Goal: Communication & Community: Ask a question

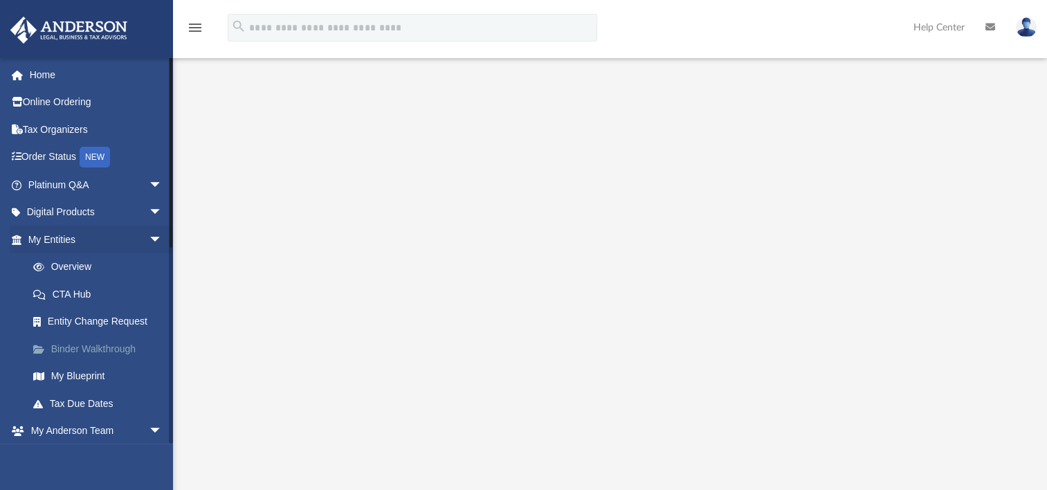
click at [131, 348] on link "Binder Walkthrough" at bounding box center [101, 349] width 164 height 28
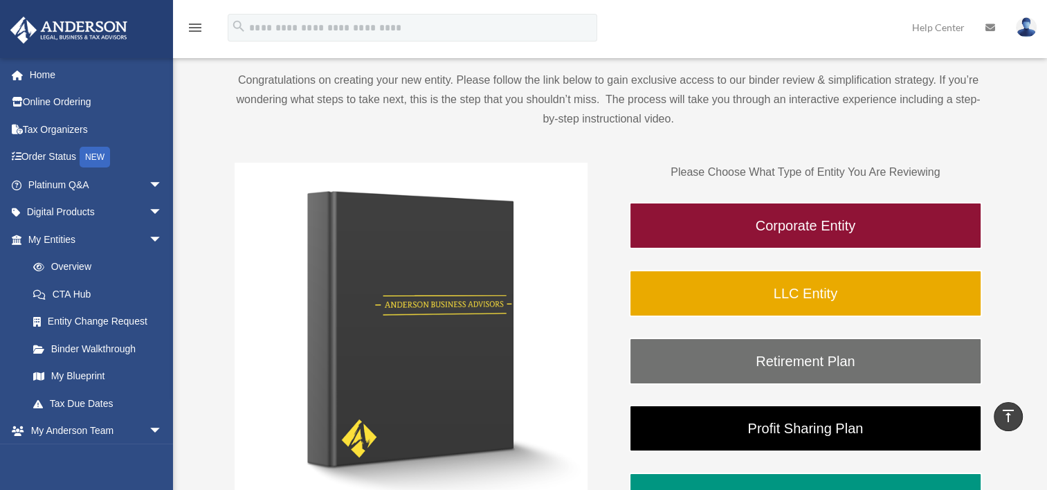
scroll to position [102, 0]
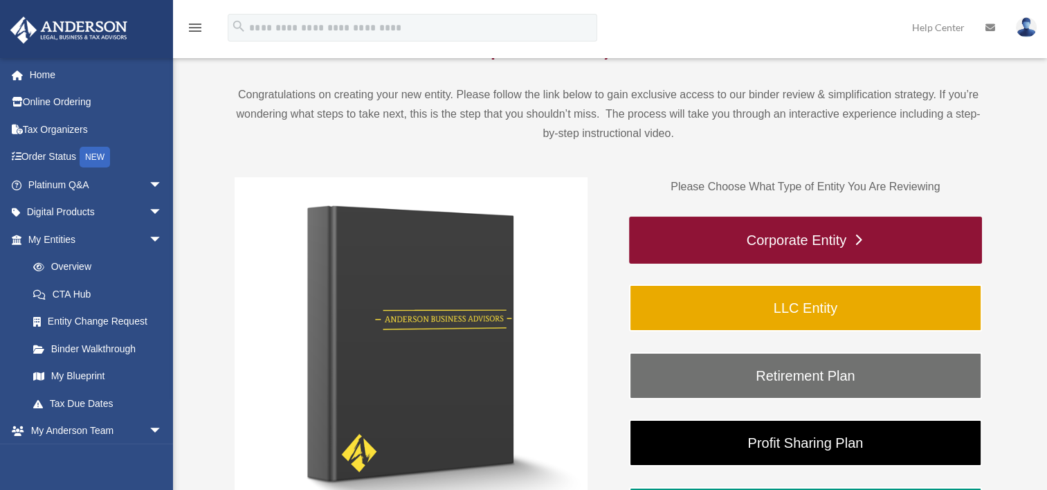
click at [893, 244] on link "Corporate Entity" at bounding box center [805, 240] width 353 height 47
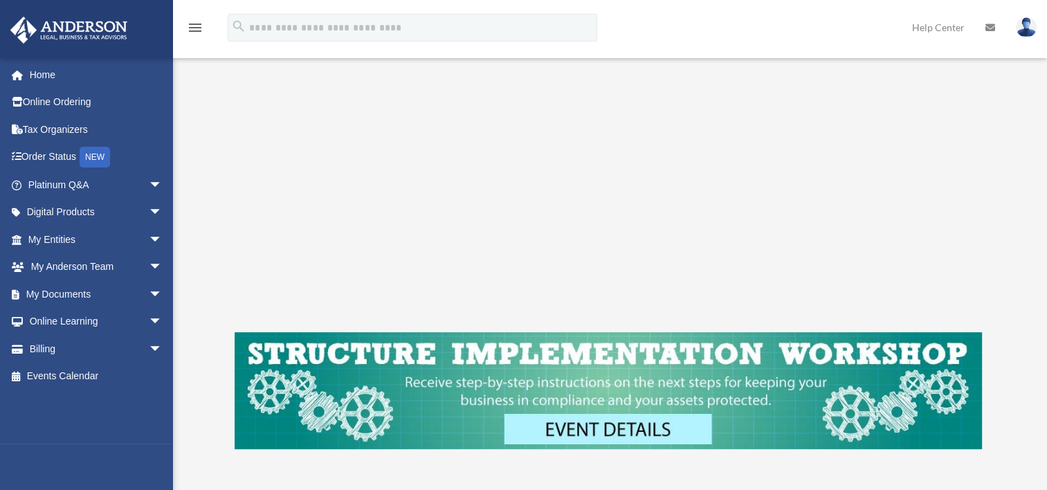
scroll to position [355, 0]
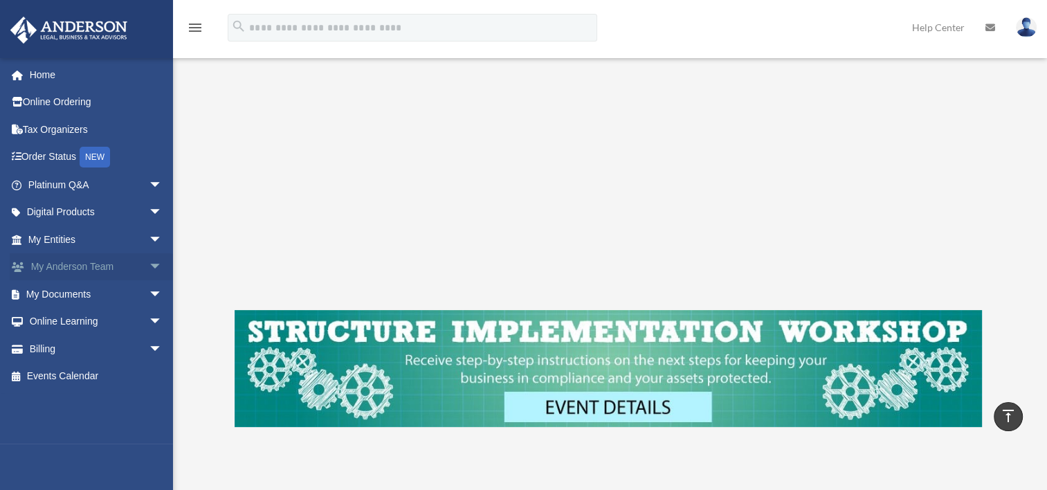
click at [149, 262] on span "arrow_drop_down" at bounding box center [163, 267] width 28 height 28
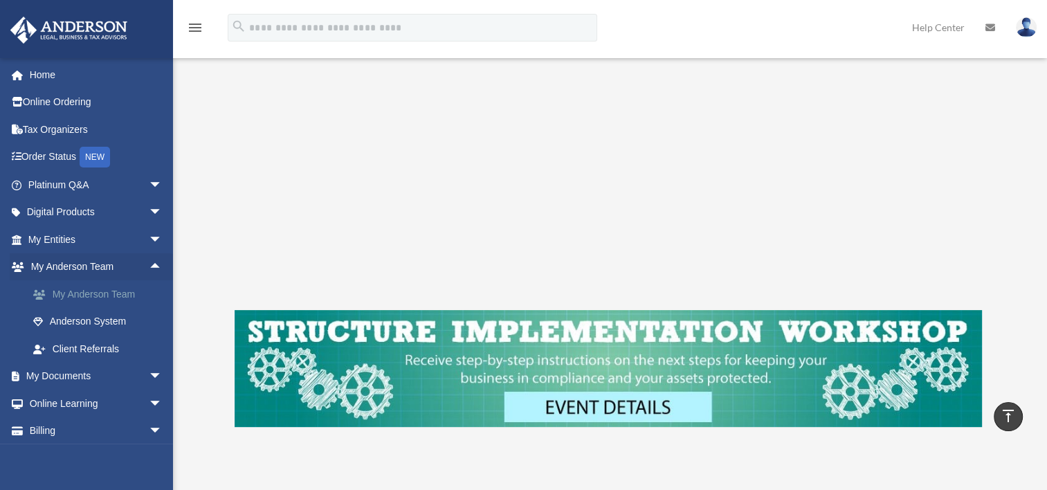
click at [122, 293] on link "My Anderson Team" at bounding box center [101, 294] width 164 height 28
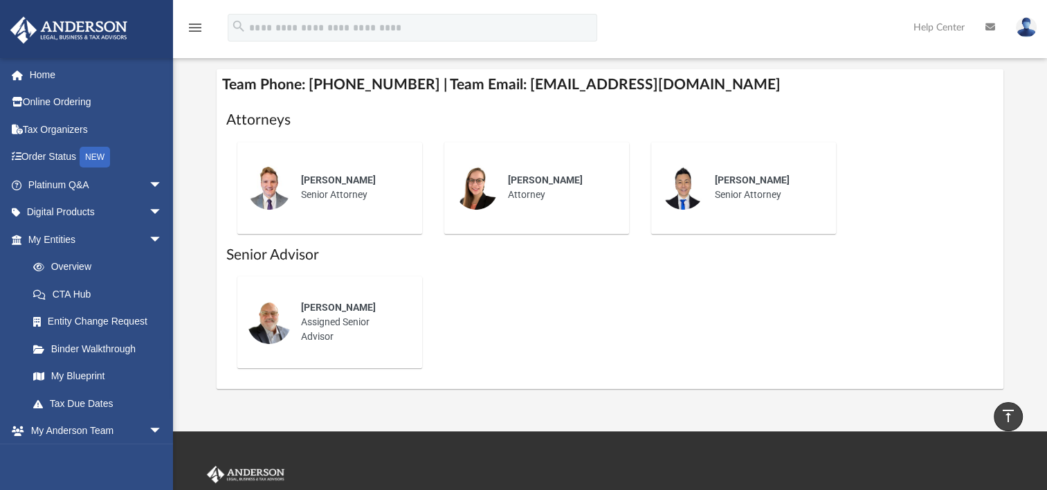
scroll to position [538, 0]
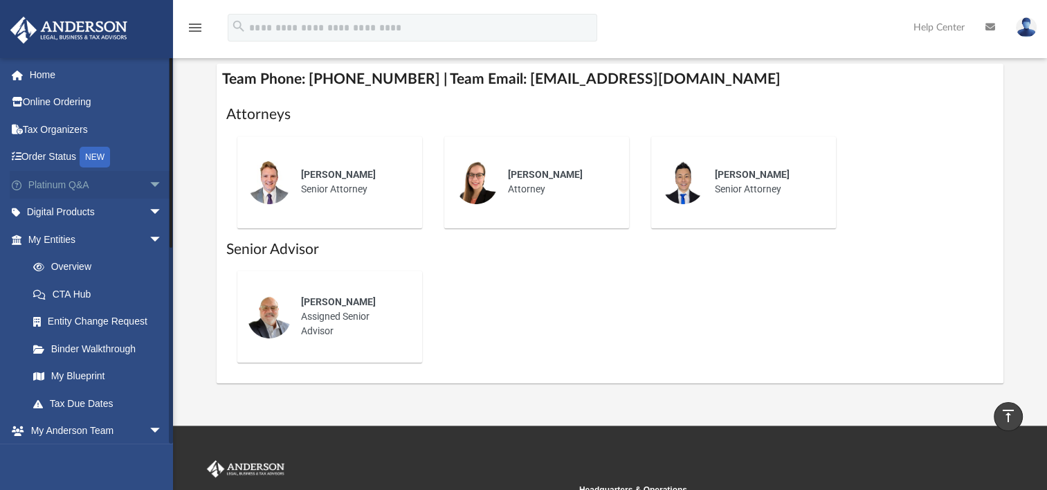
click at [149, 179] on span "arrow_drop_down" at bounding box center [163, 185] width 28 height 28
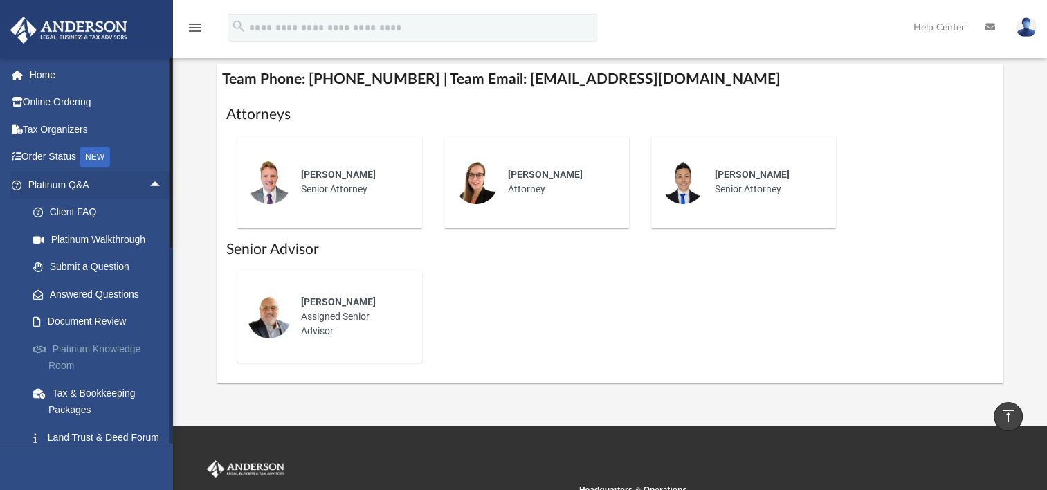
click at [111, 349] on link "Platinum Knowledge Room" at bounding box center [101, 357] width 164 height 44
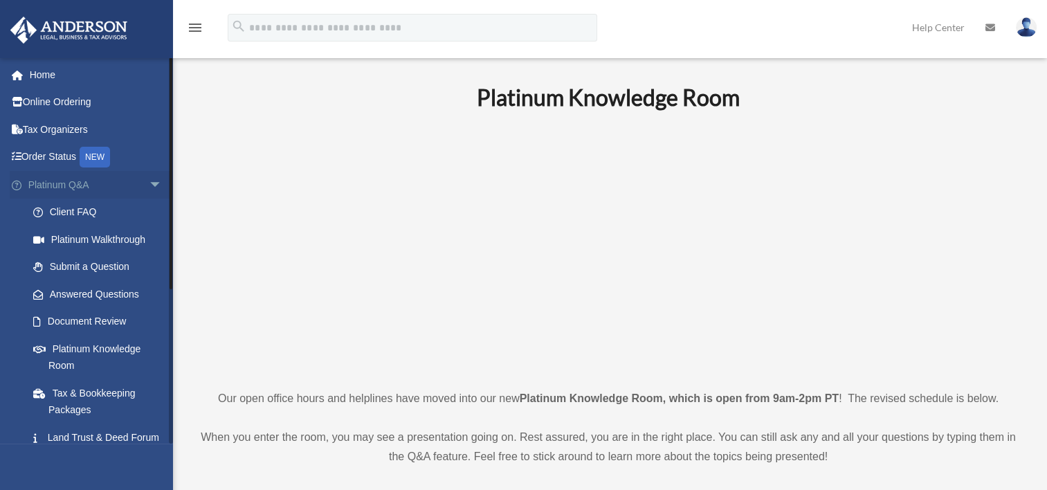
click at [149, 184] on span "arrow_drop_down" at bounding box center [163, 185] width 28 height 28
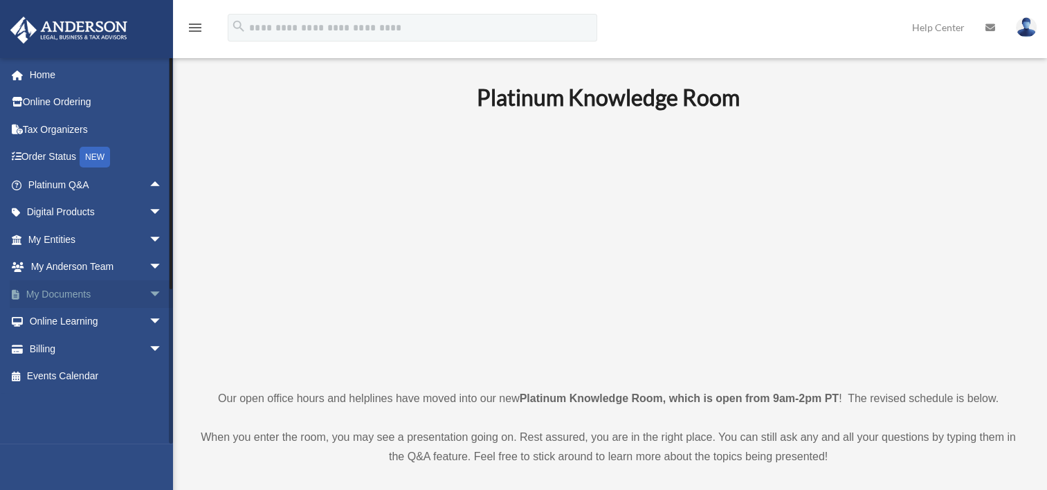
click at [149, 290] on span "arrow_drop_down" at bounding box center [163, 294] width 28 height 28
click at [149, 290] on span "arrow_drop_up" at bounding box center [163, 294] width 28 height 28
click at [149, 187] on span "arrow_drop_up" at bounding box center [163, 185] width 28 height 28
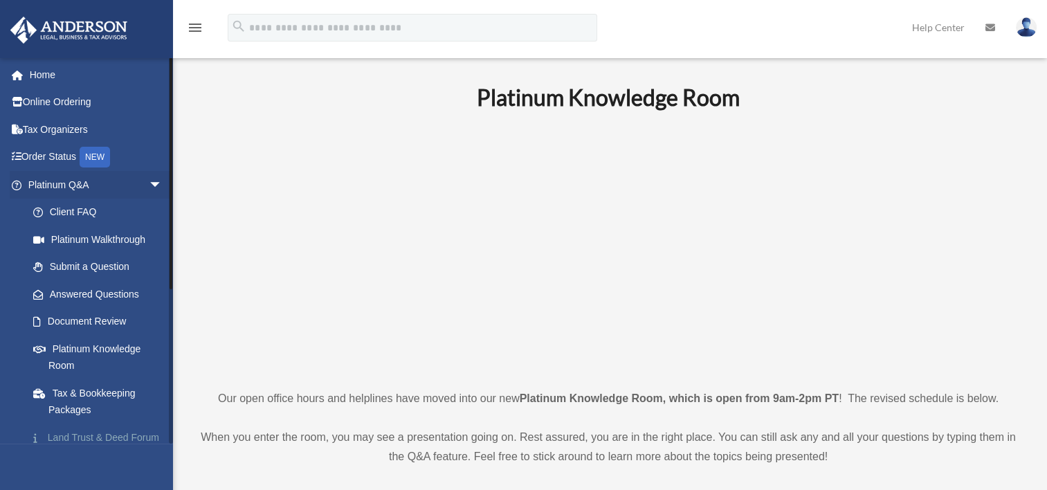
click at [122, 439] on link "Land Trust & Deed Forum" at bounding box center [101, 437] width 164 height 28
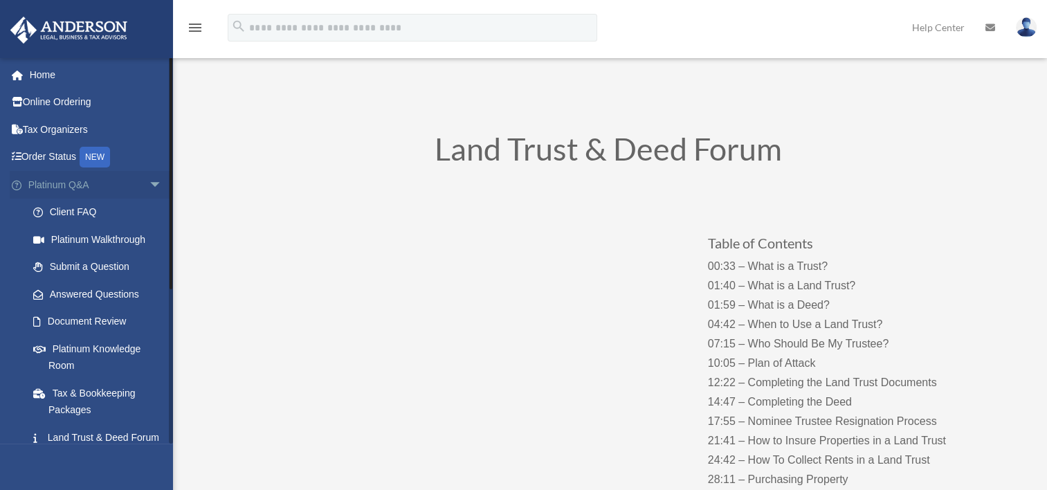
click at [149, 183] on span "arrow_drop_down" at bounding box center [163, 185] width 28 height 28
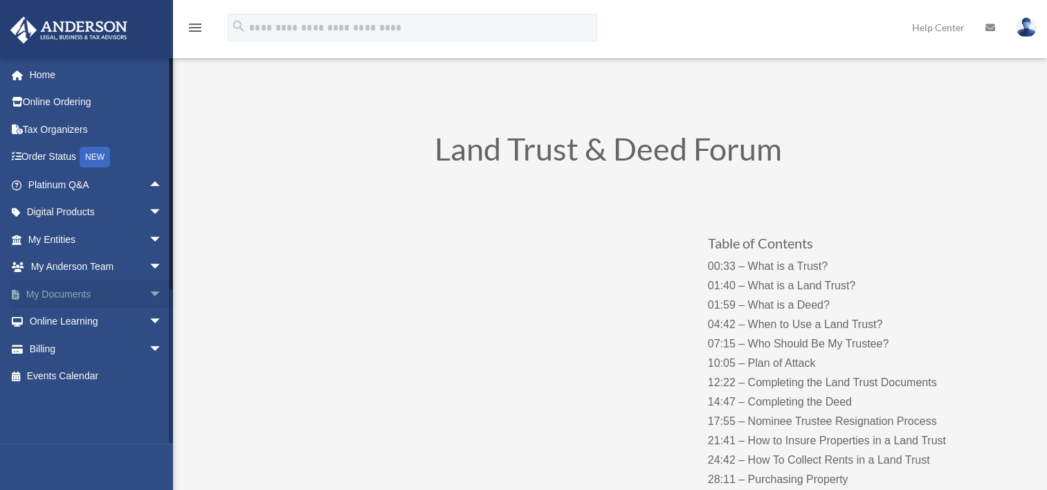
click at [149, 293] on span "arrow_drop_down" at bounding box center [163, 294] width 28 height 28
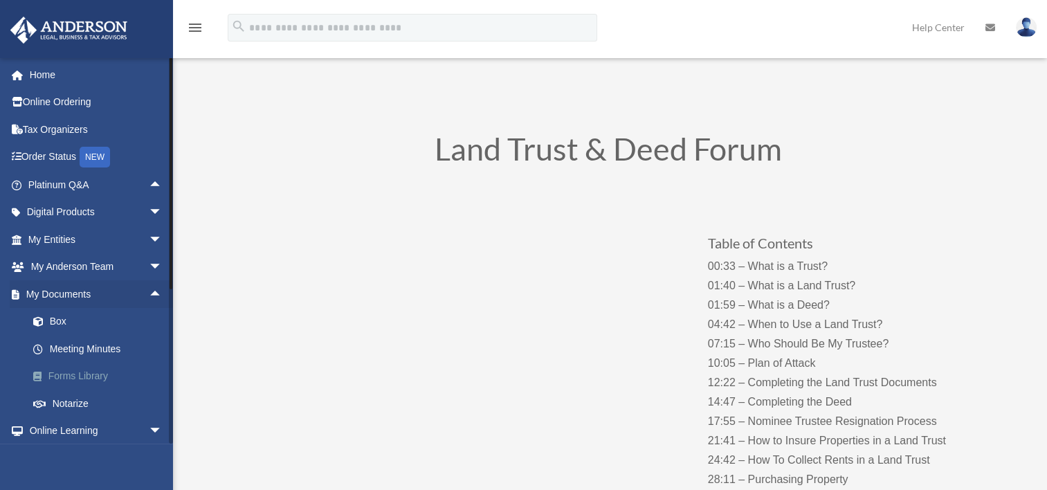
click at [91, 374] on link "Forms Library" at bounding box center [101, 377] width 164 height 28
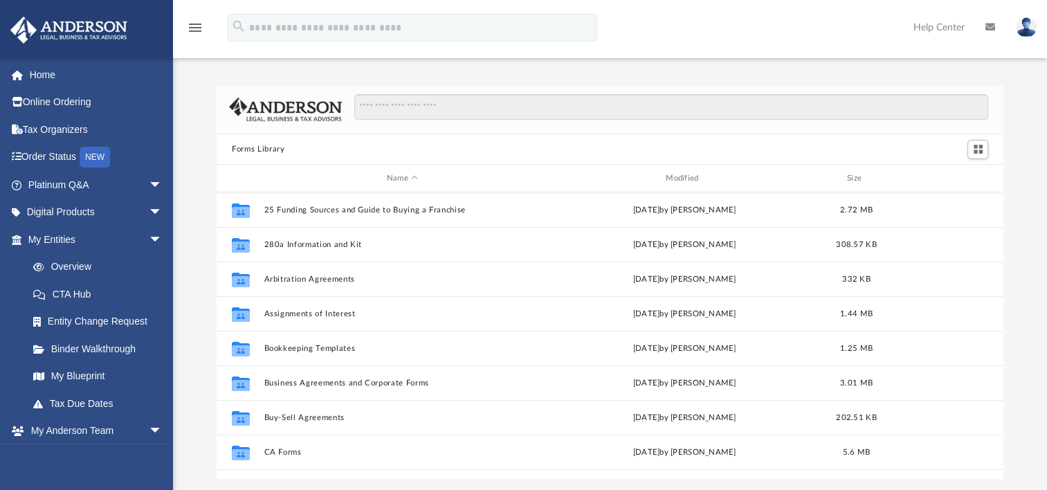
scroll to position [304, 775]
click at [93, 367] on link "My Blueprint" at bounding box center [101, 377] width 164 height 28
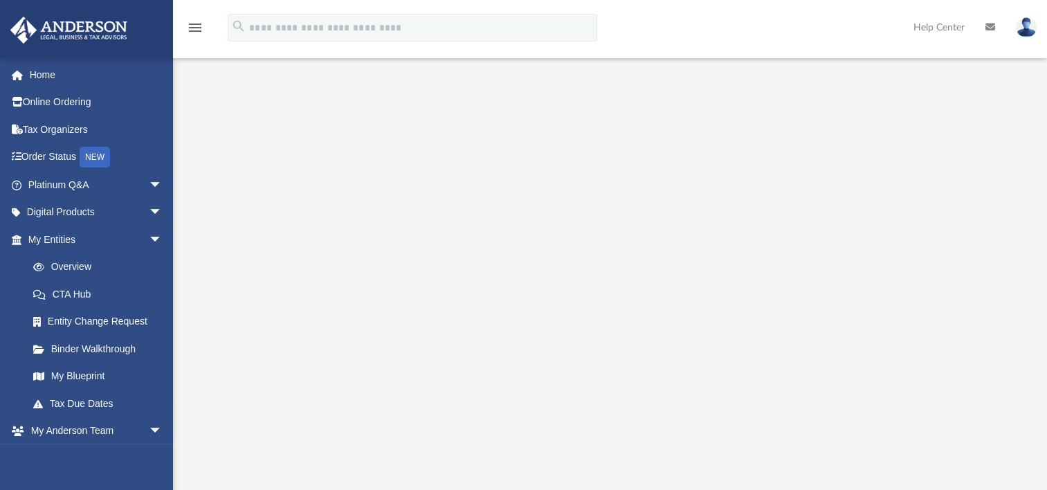
scroll to position [33, 0]
click at [149, 244] on span "arrow_drop_down" at bounding box center [163, 240] width 28 height 28
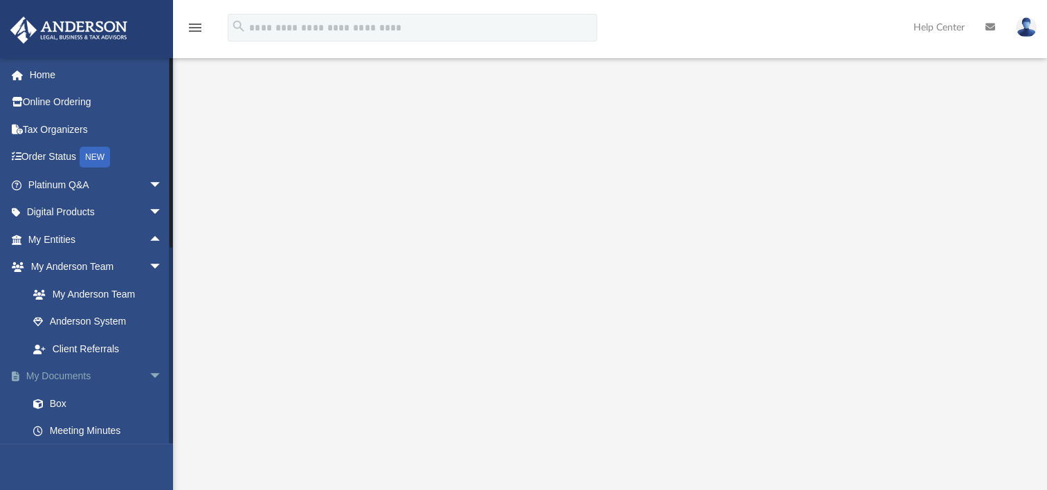
click at [149, 376] on span "arrow_drop_down" at bounding box center [163, 377] width 28 height 28
click at [48, 75] on link "Home" at bounding box center [97, 75] width 174 height 28
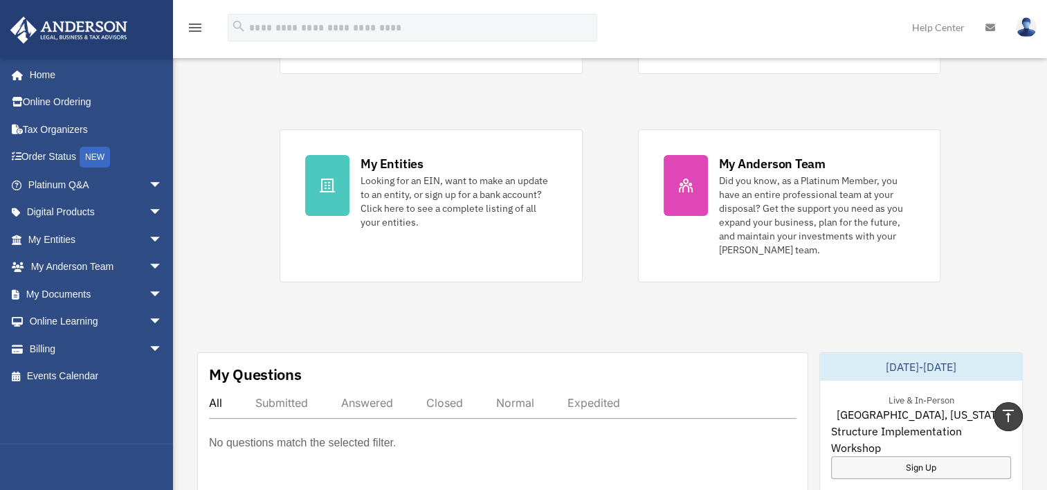
scroll to position [230, 0]
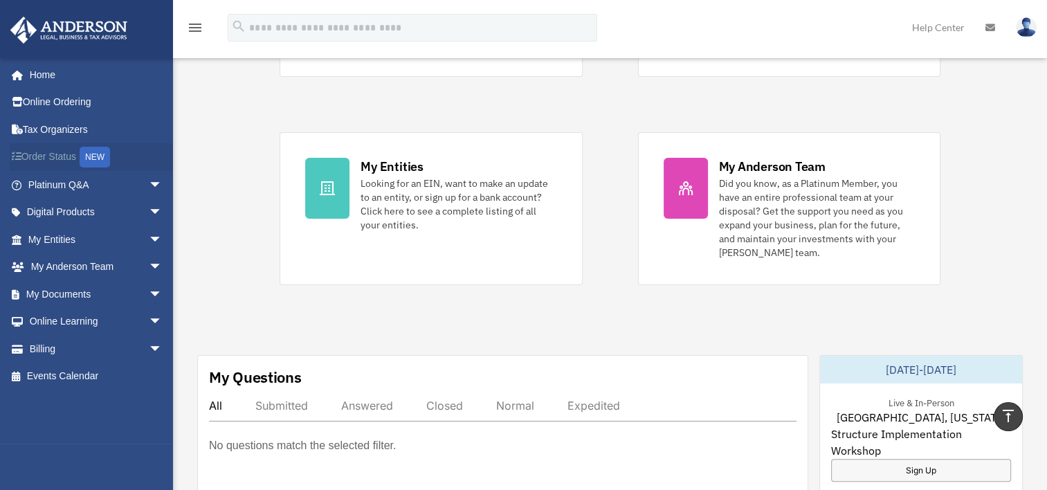
click at [72, 158] on link "Order Status NEW" at bounding box center [97, 157] width 174 height 28
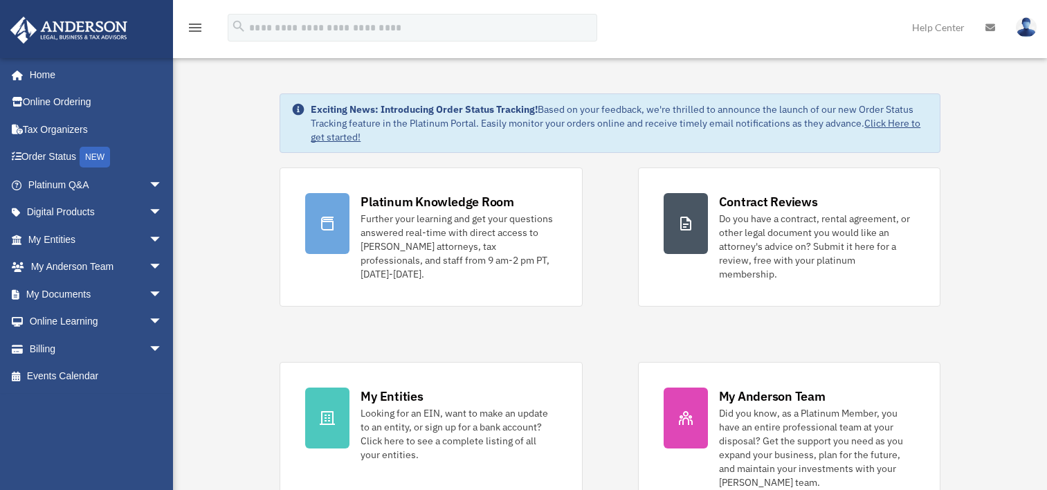
scroll to position [230, 0]
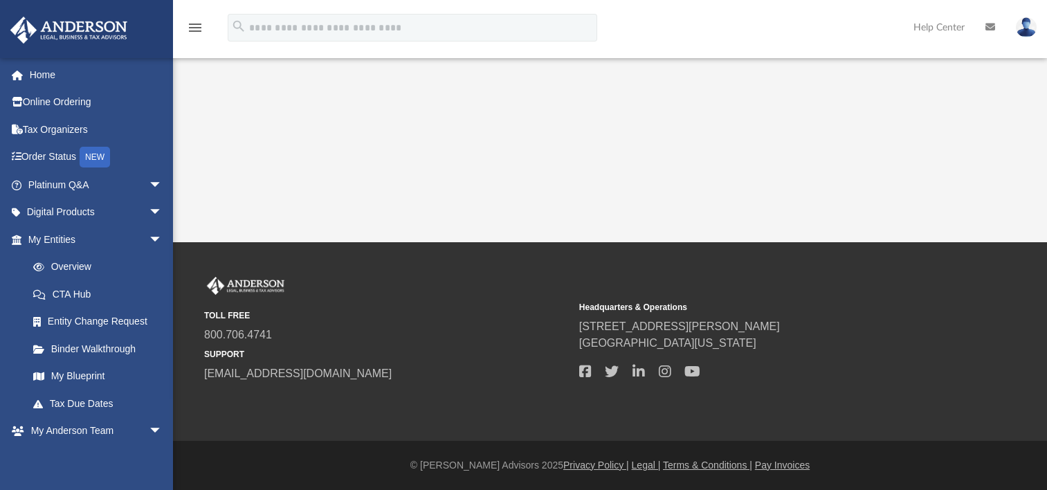
scroll to position [33, 0]
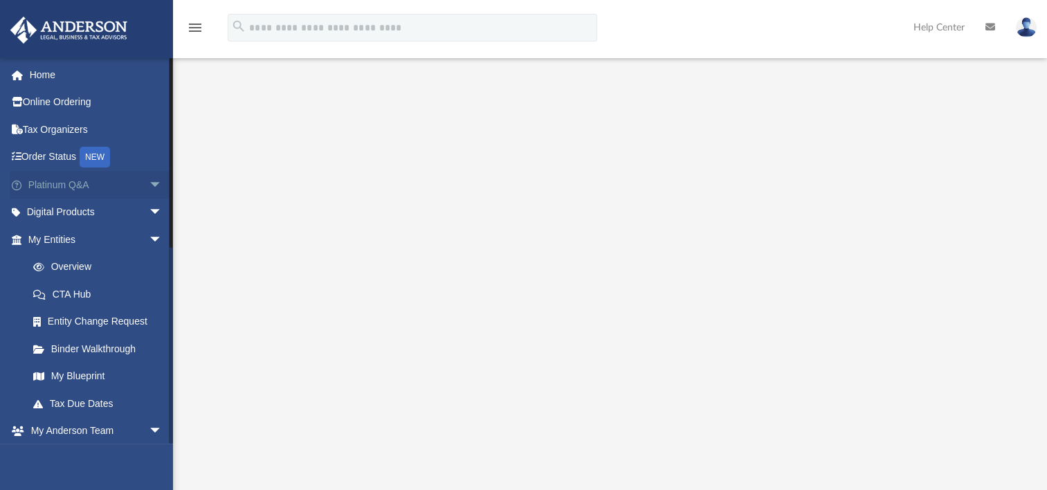
click at [81, 178] on link "Platinum Q&A arrow_drop_down" at bounding box center [97, 185] width 174 height 28
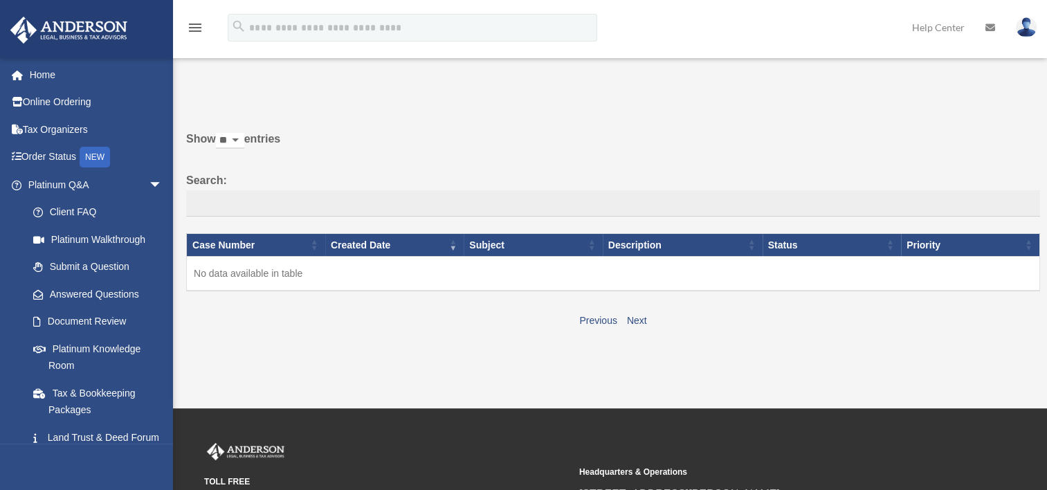
click at [149, 183] on span "arrow_drop_down" at bounding box center [163, 185] width 28 height 28
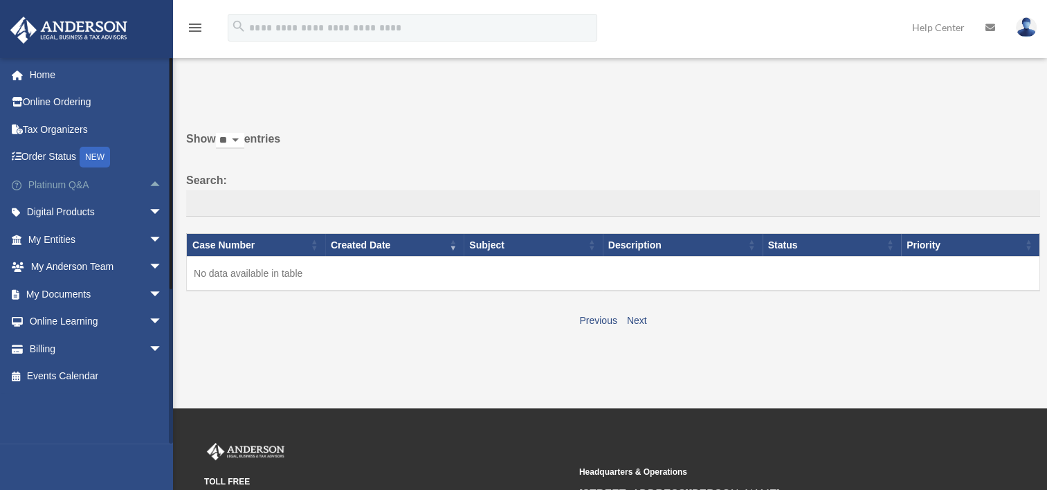
click at [72, 183] on link "Platinum Q&A arrow_drop_up" at bounding box center [97, 185] width 174 height 28
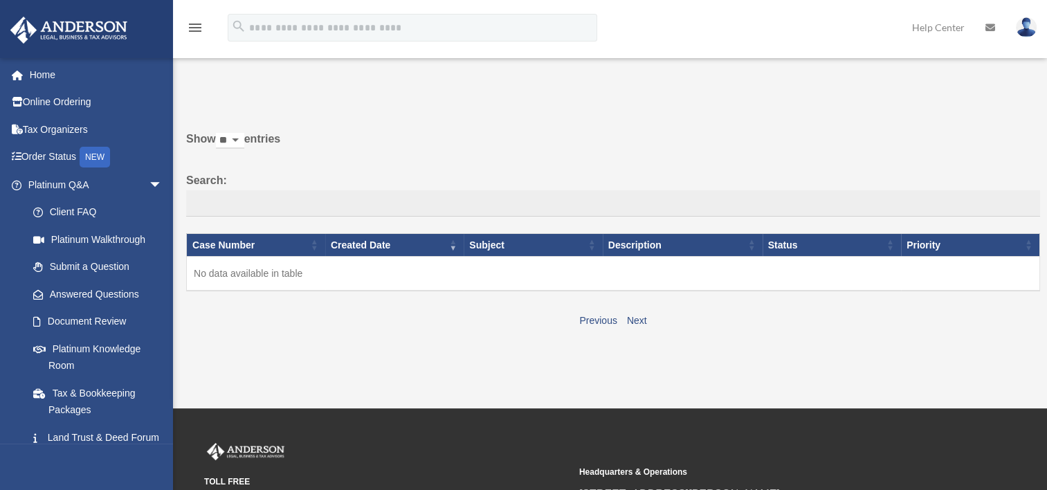
click at [943, 30] on link "Help Center" at bounding box center [938, 27] width 73 height 55
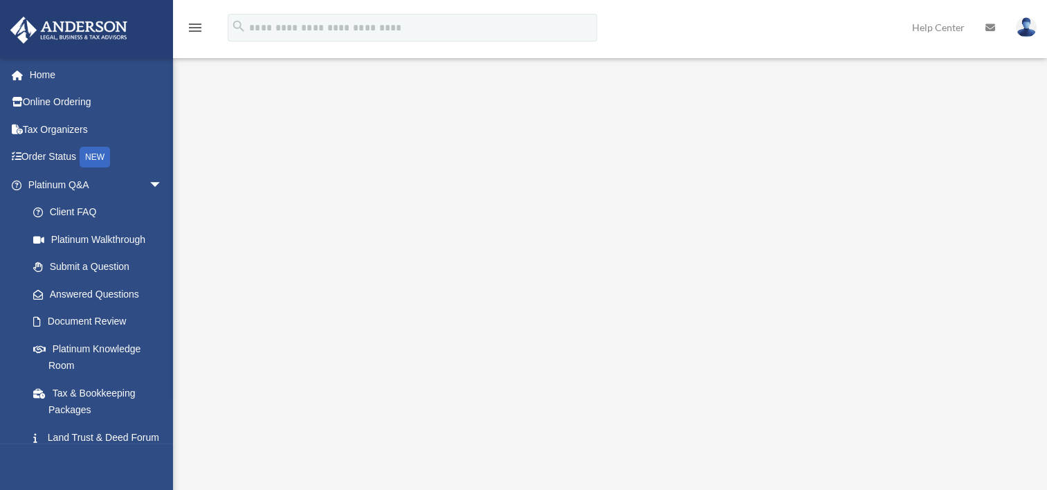
click at [991, 31] on icon at bounding box center [990, 28] width 10 height 10
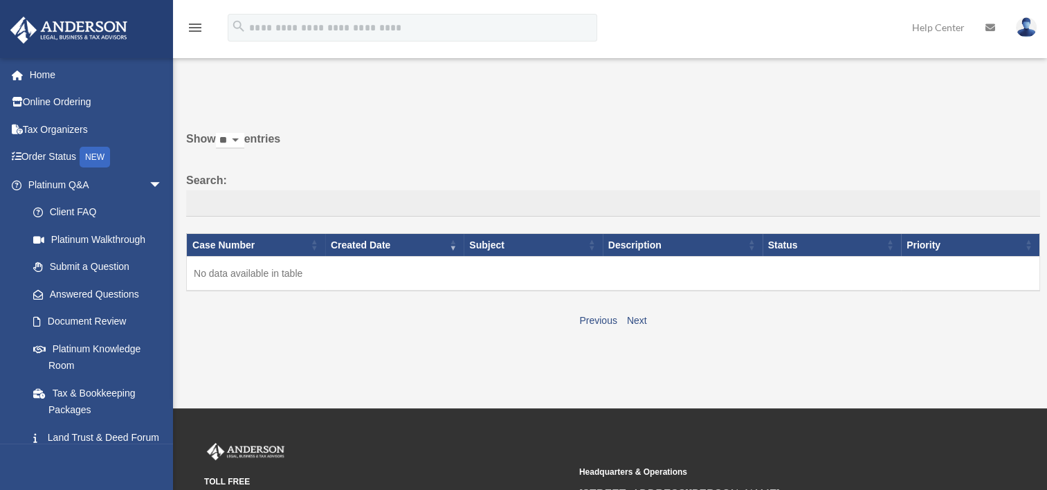
click at [1022, 32] on img at bounding box center [1026, 27] width 21 height 20
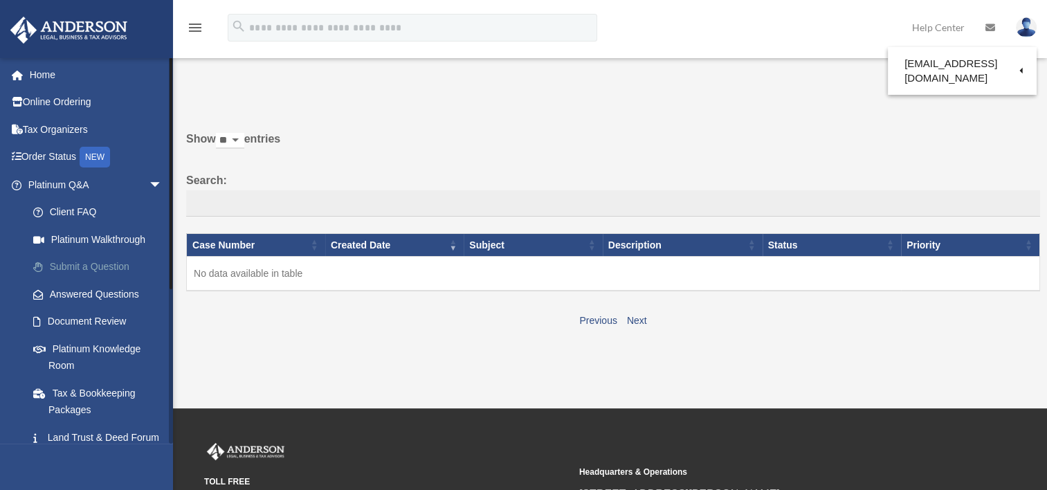
click at [64, 262] on link "Submit a Question" at bounding box center [101, 267] width 164 height 28
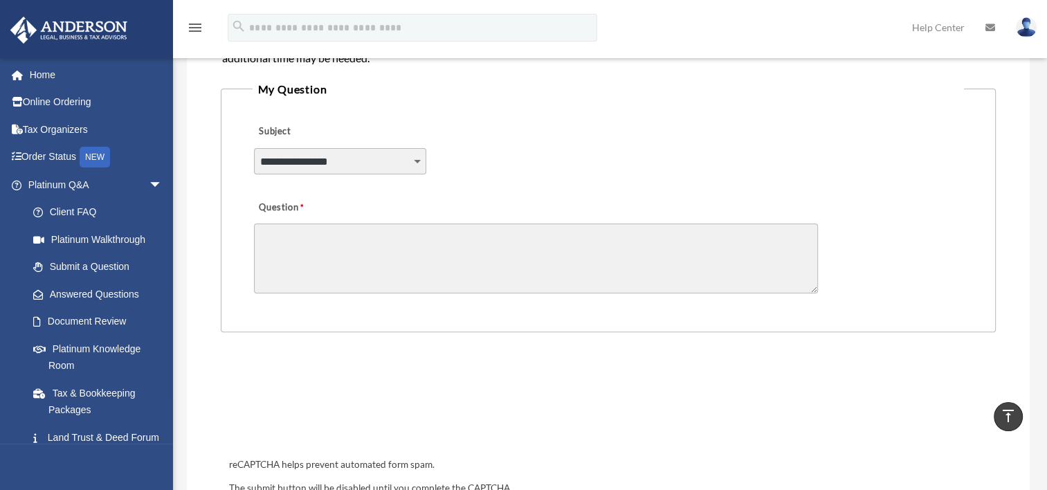
scroll to position [304, 0]
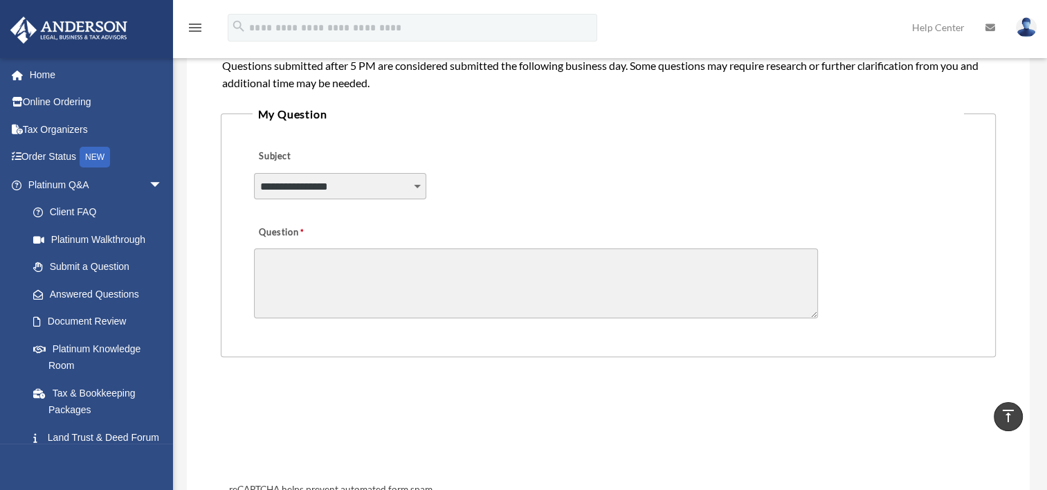
click at [414, 183] on select "**********" at bounding box center [340, 186] width 173 height 26
select select "******"
click at [254, 173] on select "**********" at bounding box center [340, 186] width 173 height 26
click at [299, 291] on textarea "Question" at bounding box center [536, 283] width 564 height 70
click at [103, 298] on link "Answered Questions" at bounding box center [101, 294] width 164 height 28
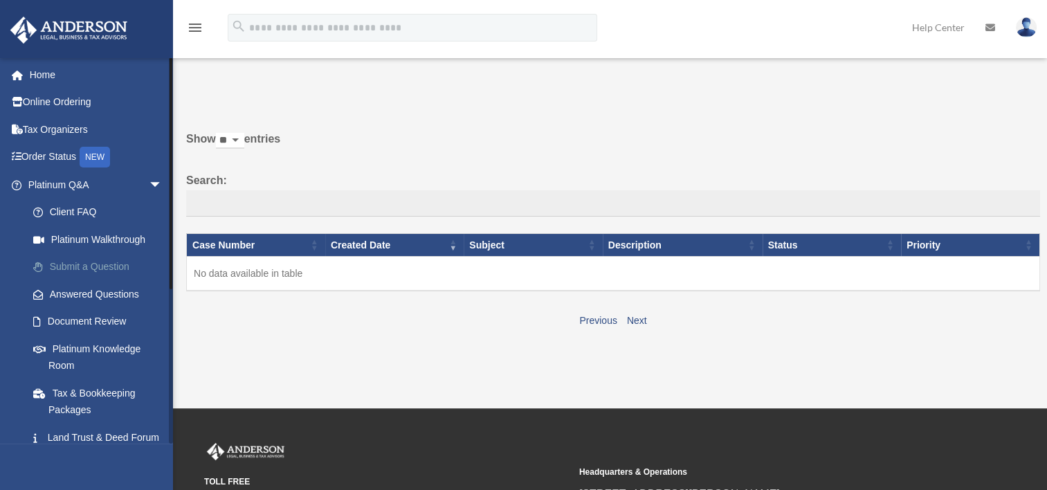
click at [58, 260] on link "Submit a Question" at bounding box center [101, 267] width 164 height 28
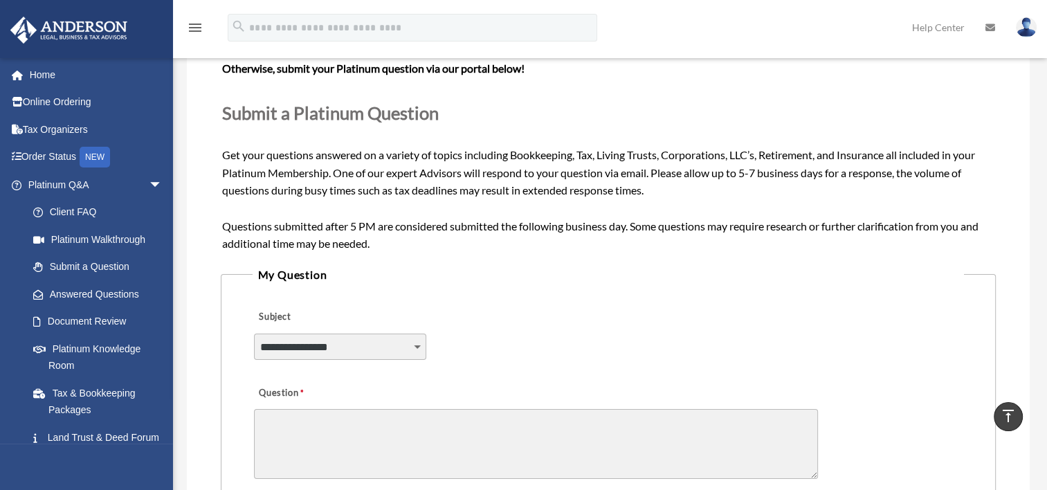
scroll to position [108, 0]
